Goal: Transaction & Acquisition: Purchase product/service

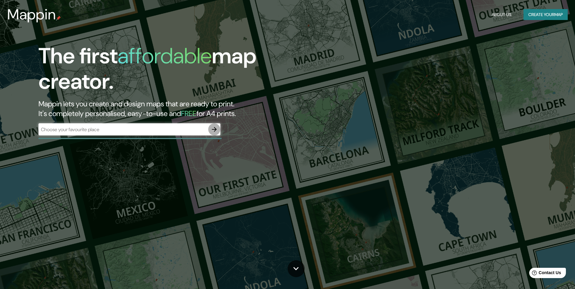
click at [214, 130] on icon "button" at bounding box center [214, 129] width 7 height 7
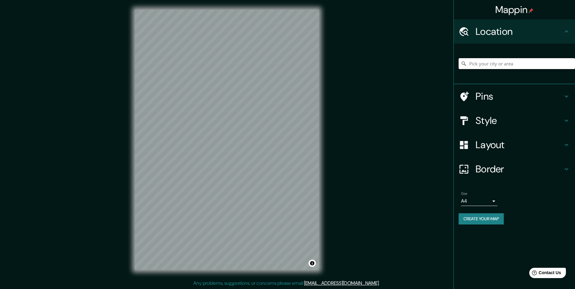
click at [531, 59] on input "Pick your city or area" at bounding box center [517, 63] width 116 height 11
paste input "asjabad"
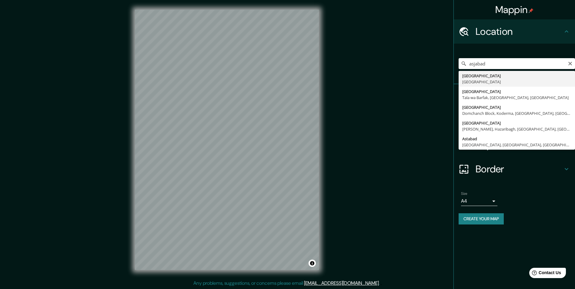
type input "[GEOGRAPHIC_DATA], [GEOGRAPHIC_DATA]"
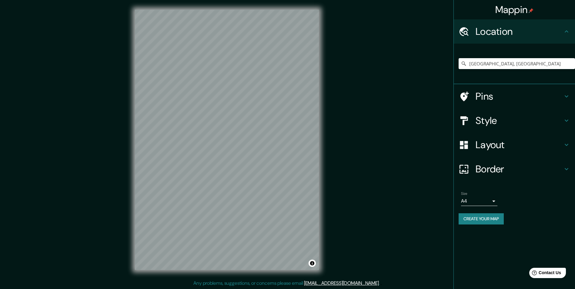
click at [482, 119] on h4 "Style" at bounding box center [519, 121] width 87 height 12
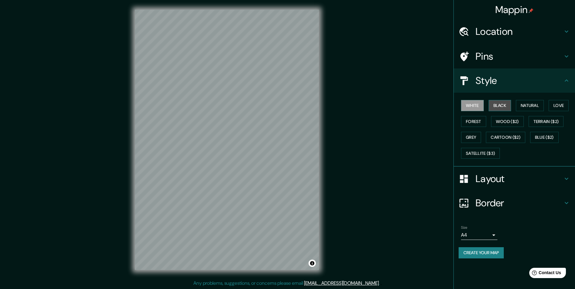
click at [503, 104] on button "Black" at bounding box center [500, 105] width 23 height 11
click at [481, 104] on button "White" at bounding box center [472, 105] width 23 height 11
click at [366, 206] on div "Mappin Location [GEOGRAPHIC_DATA], [GEOGRAPHIC_DATA] Pins Style White Black Nat…" at bounding box center [287, 145] width 575 height 290
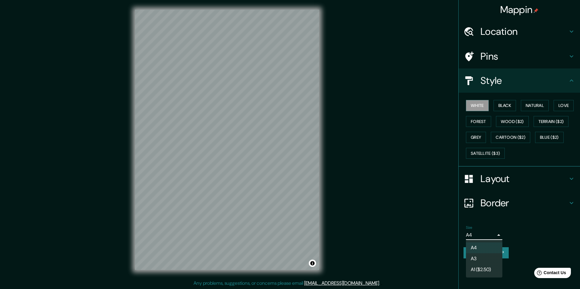
click at [490, 238] on body "Mappin Location [GEOGRAPHIC_DATA], [GEOGRAPHIC_DATA] Pins Style White Black Nat…" at bounding box center [290, 144] width 580 height 289
click at [478, 256] on li "A3" at bounding box center [484, 258] width 36 height 11
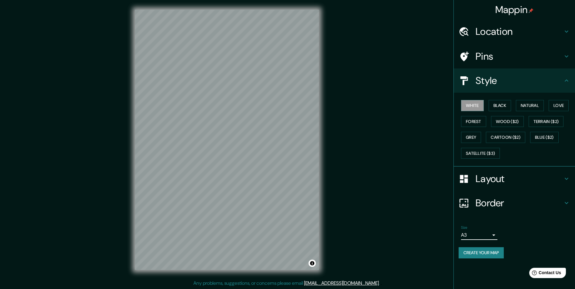
click at [472, 231] on body "Mappin Location [GEOGRAPHIC_DATA], [GEOGRAPHIC_DATA] Pins Style White Black Nat…" at bounding box center [287, 144] width 575 height 289
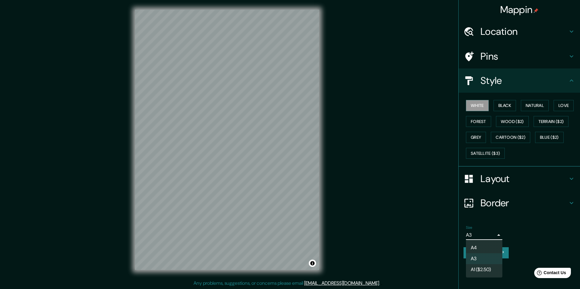
click at [477, 244] on li "A4" at bounding box center [484, 248] width 36 height 11
type input "single"
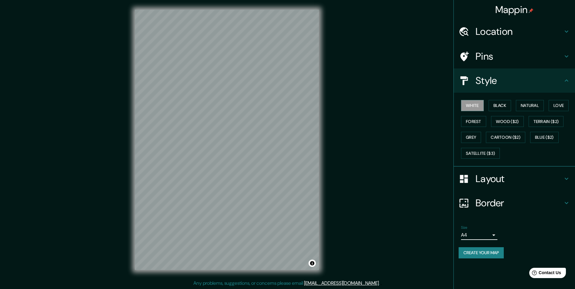
click at [486, 255] on button "Create your map" at bounding box center [481, 252] width 45 height 11
click at [492, 254] on div "Create your map" at bounding box center [515, 252] width 112 height 11
click at [529, 226] on div "Size A4 single" at bounding box center [515, 232] width 112 height 19
click at [505, 169] on div "Layout" at bounding box center [514, 179] width 121 height 24
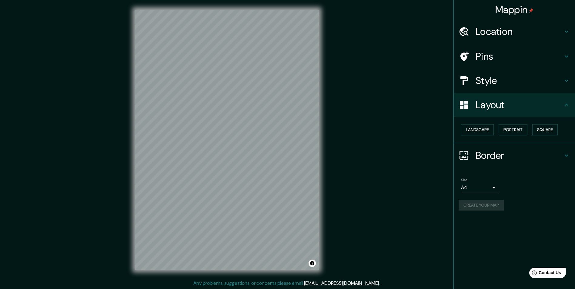
click at [501, 154] on h4 "Border" at bounding box center [519, 155] width 87 height 12
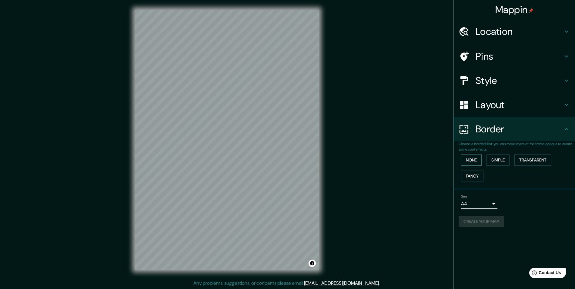
click at [473, 160] on button "None" at bounding box center [471, 160] width 21 height 11
click at [477, 176] on button "Fancy" at bounding box center [472, 176] width 22 height 11
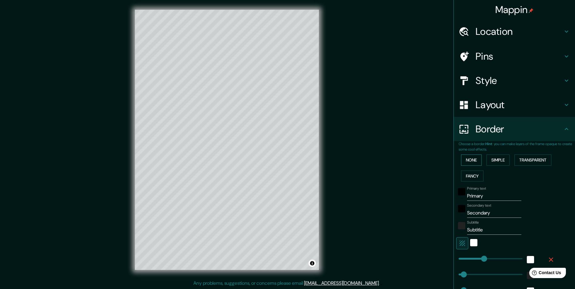
click at [463, 160] on button "None" at bounding box center [471, 160] width 21 height 11
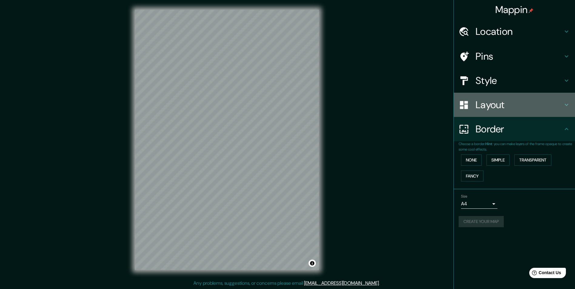
click at [510, 101] on h4 "Layout" at bounding box center [519, 105] width 87 height 12
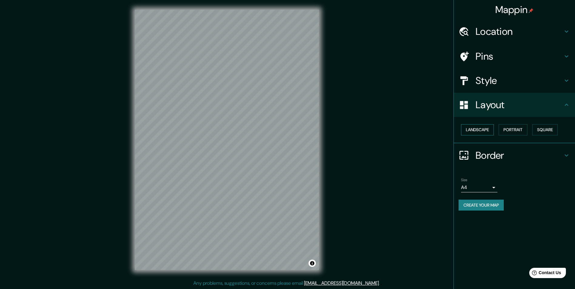
click at [482, 132] on button "Landscape" at bounding box center [477, 129] width 33 height 11
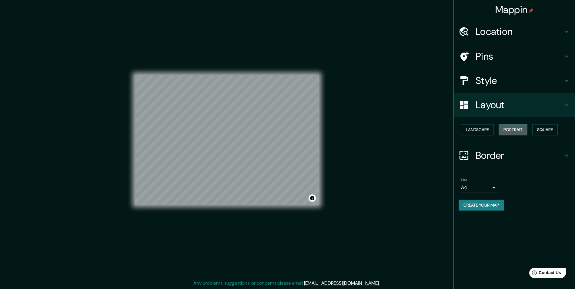
click at [504, 130] on button "Portrait" at bounding box center [513, 129] width 29 height 11
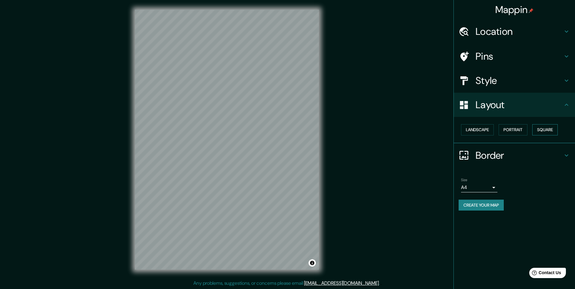
click at [550, 130] on button "Square" at bounding box center [544, 129] width 25 height 11
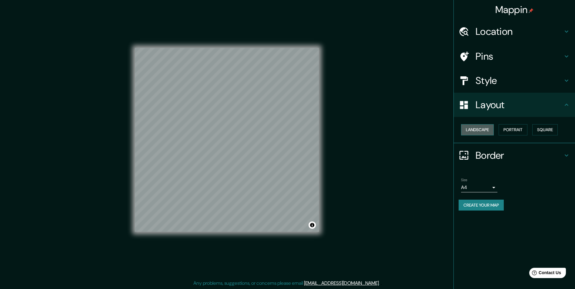
click at [481, 133] on button "Landscape" at bounding box center [477, 129] width 33 height 11
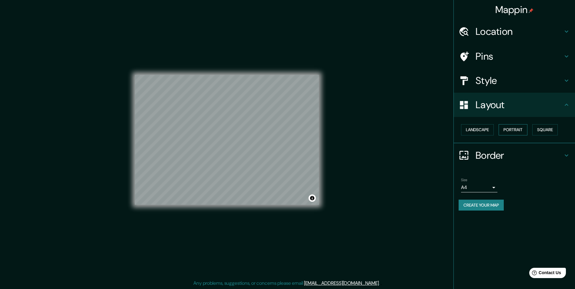
click at [509, 130] on button "Portrait" at bounding box center [513, 129] width 29 height 11
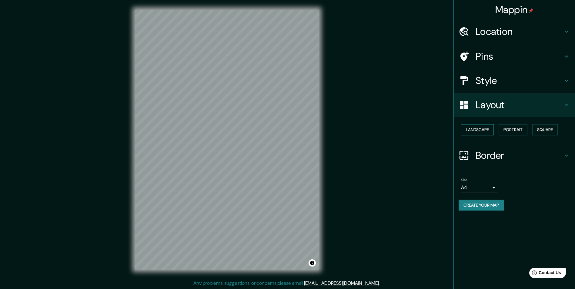
click at [491, 129] on button "Landscape" at bounding box center [477, 129] width 33 height 11
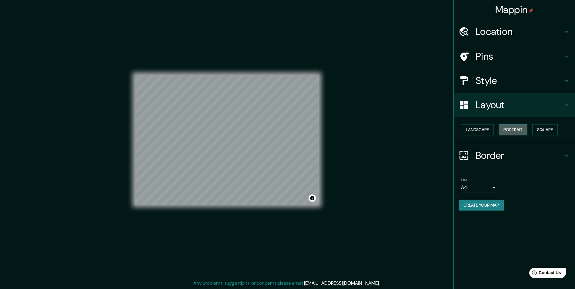
click at [514, 127] on button "Portrait" at bounding box center [513, 129] width 29 height 11
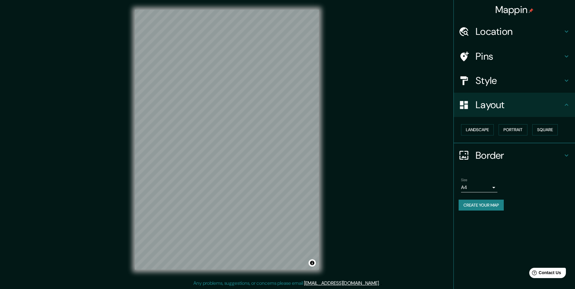
click at [336, 166] on div "Mappin Location [GEOGRAPHIC_DATA], [GEOGRAPHIC_DATA] Pins Style Layout Landscap…" at bounding box center [287, 145] width 575 height 290
